Goal: Task Accomplishment & Management: Use online tool/utility

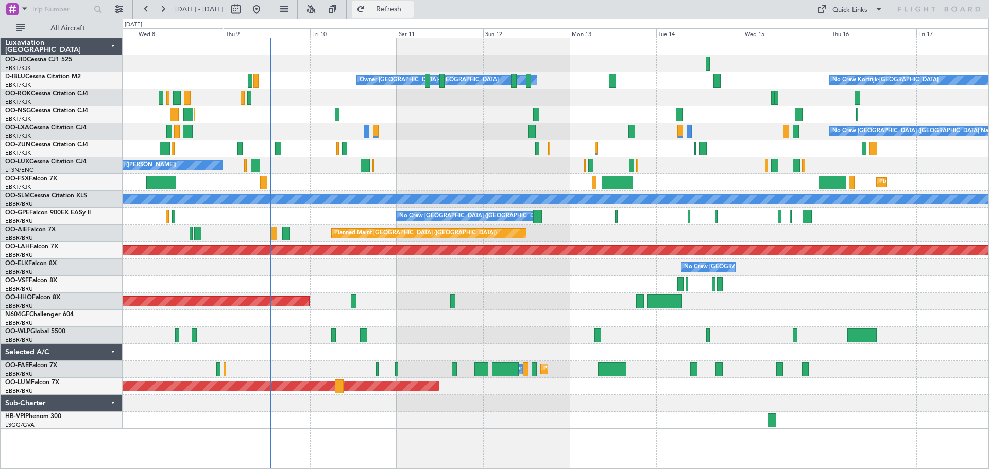
click at [411, 9] on span "Refresh" at bounding box center [388, 9] width 43 height 7
